Goal: Information Seeking & Learning: Learn about a topic

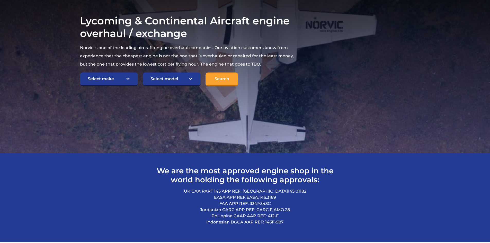
scroll to position [103, 0]
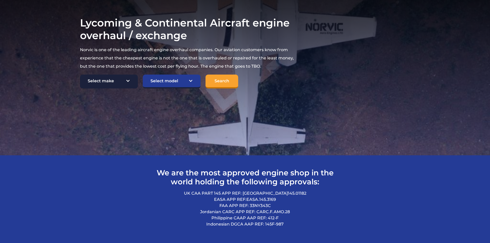
click at [104, 79] on select "Select make TCM Continental Lycoming" at bounding box center [109, 82] width 58 height 14
click at [80, 75] on select "Select make TCM Continental Lycoming" at bounding box center [109, 82] width 58 height 14
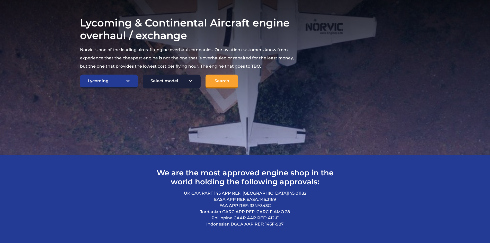
click at [163, 85] on select "Select model American Champion 7KCAB [PERSON_NAME] Citabria IO-320-E2A Beech 23…" at bounding box center [172, 82] width 58 height 14
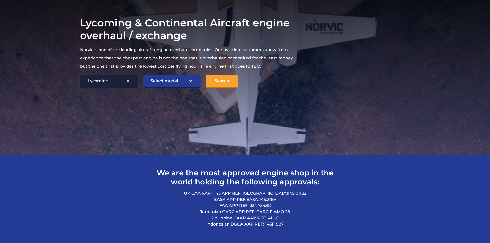
click at [122, 84] on select "Select make TCM Continental Lycoming" at bounding box center [109, 82] width 58 height 14
click at [80, 75] on select "Select make TCM Continental Lycoming" at bounding box center [109, 82] width 58 height 14
click at [105, 86] on select "Select make TCM Continental Lycoming" at bounding box center [109, 82] width 58 height 14
select select "TCM Continental"
click at [80, 75] on select "Select make TCM Continental Lycoming" at bounding box center [109, 82] width 58 height 14
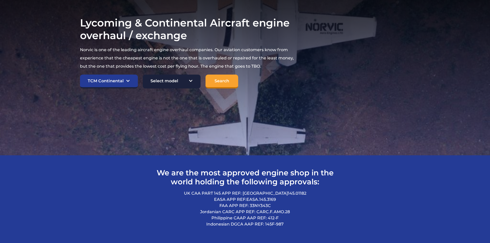
click at [178, 77] on select "Select model American Champion 7KCAB [PERSON_NAME] Citabria IO-320-E2A Beech 23…" at bounding box center [172, 82] width 58 height 14
drag, startPoint x: 121, startPoint y: 127, endPoint x: 108, endPoint y: 109, distance: 22.0
click at [120, 127] on section "Lycoming & Continental Aircraft engine overhaul / exchange Norvic is one of the…" at bounding box center [245, 53] width 490 height 206
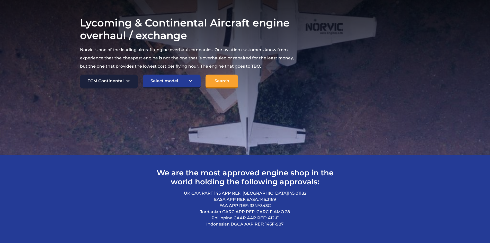
click at [108, 80] on select "Select make TCM Continental Lycoming" at bounding box center [109, 82] width 58 height 14
click at [181, 175] on h2 "We are the most approved engine shop in the world holding the following approva…" at bounding box center [245, 177] width 191 height 18
